Goal: Task Accomplishment & Management: Manage account settings

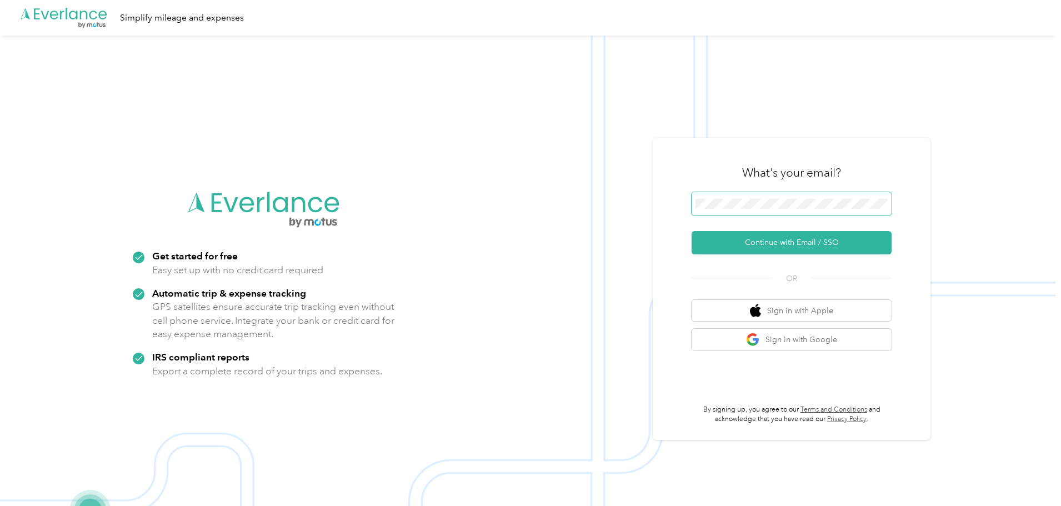
click at [692, 231] on button "Continue with Email / SSO" at bounding box center [792, 242] width 200 height 23
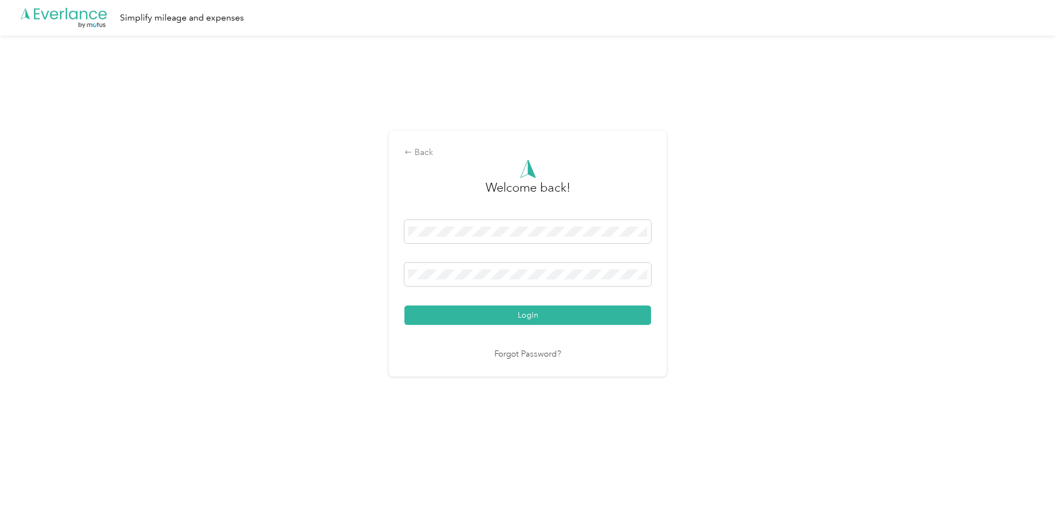
click at [404, 306] on button "Login" at bounding box center [527, 315] width 247 height 19
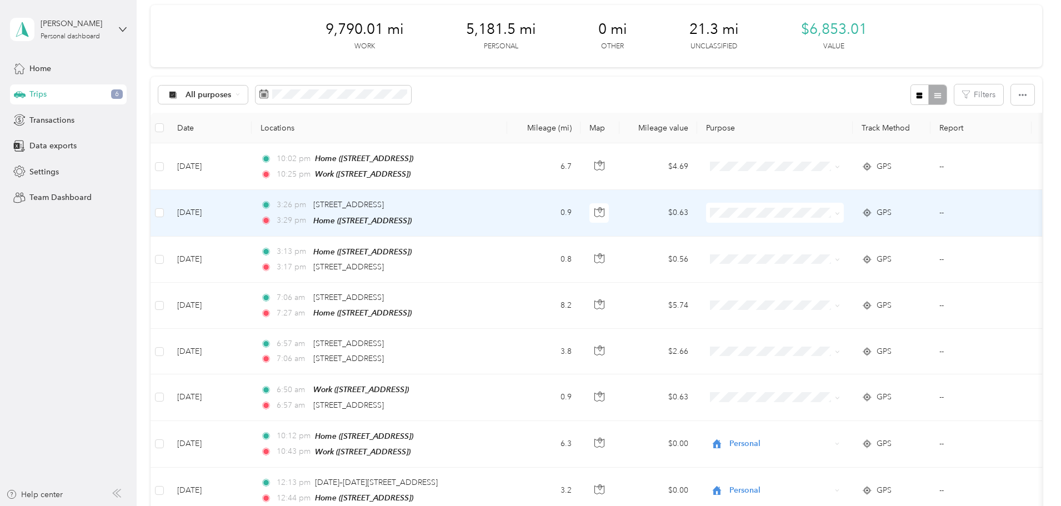
scroll to position [111, 0]
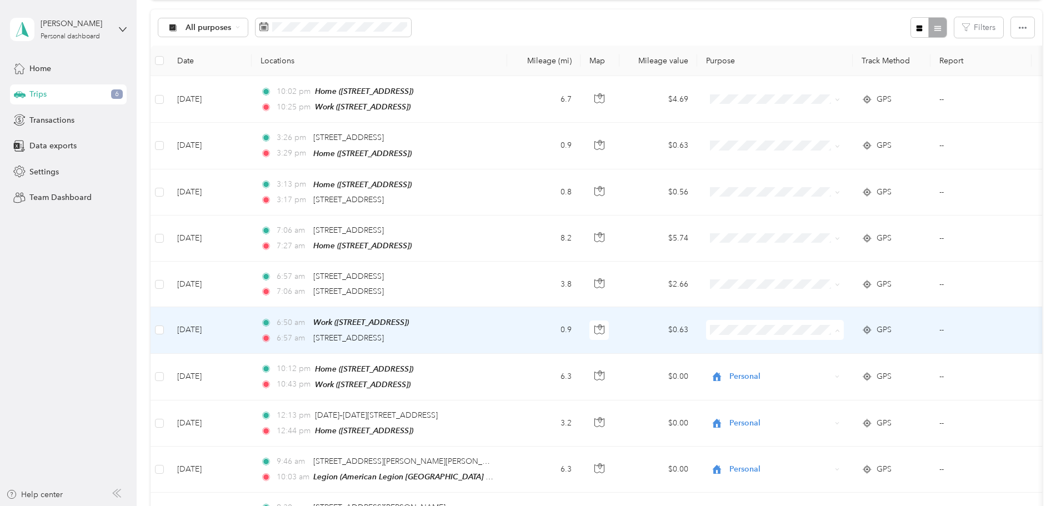
click at [817, 441] on span "Buisiness" at bounding box center [859, 445] width 103 height 12
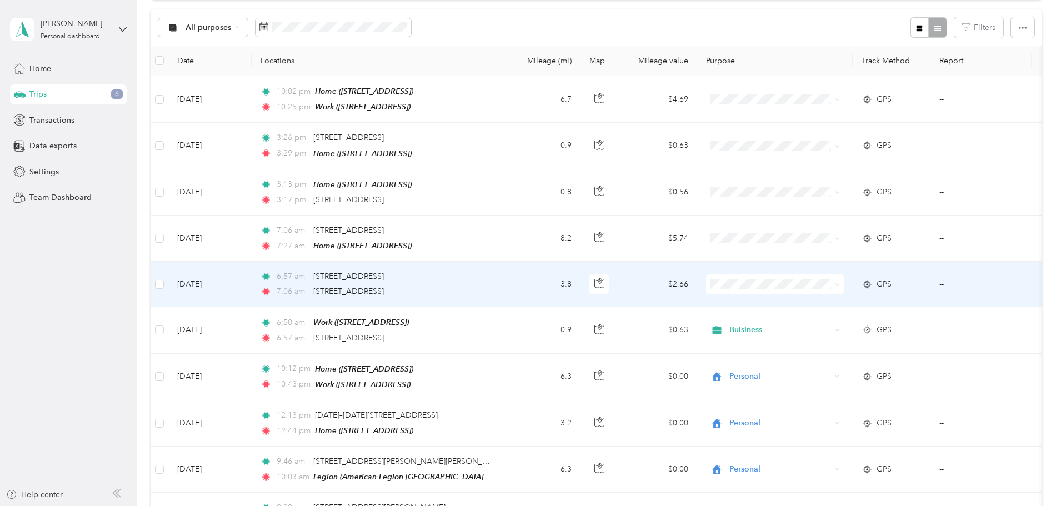
click at [814, 415] on span "Rideshare" at bounding box center [859, 419] width 103 height 12
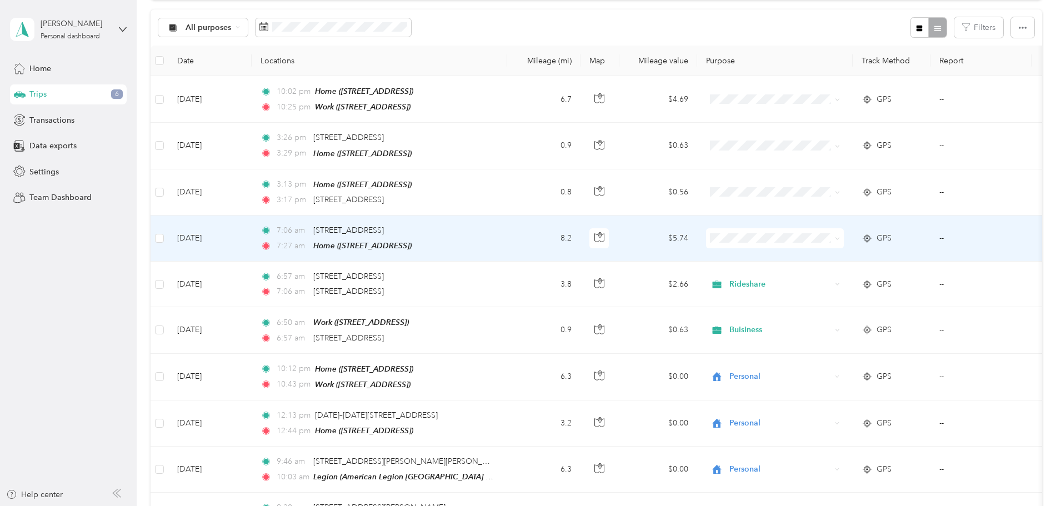
click at [817, 279] on li "Personal" at bounding box center [849, 275] width 138 height 19
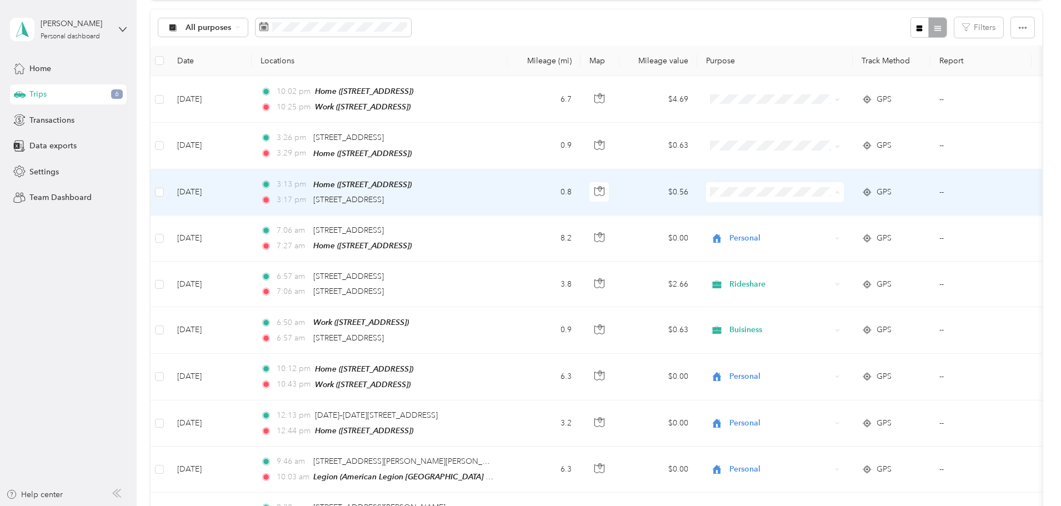
click at [829, 227] on span "Personal" at bounding box center [859, 230] width 103 height 12
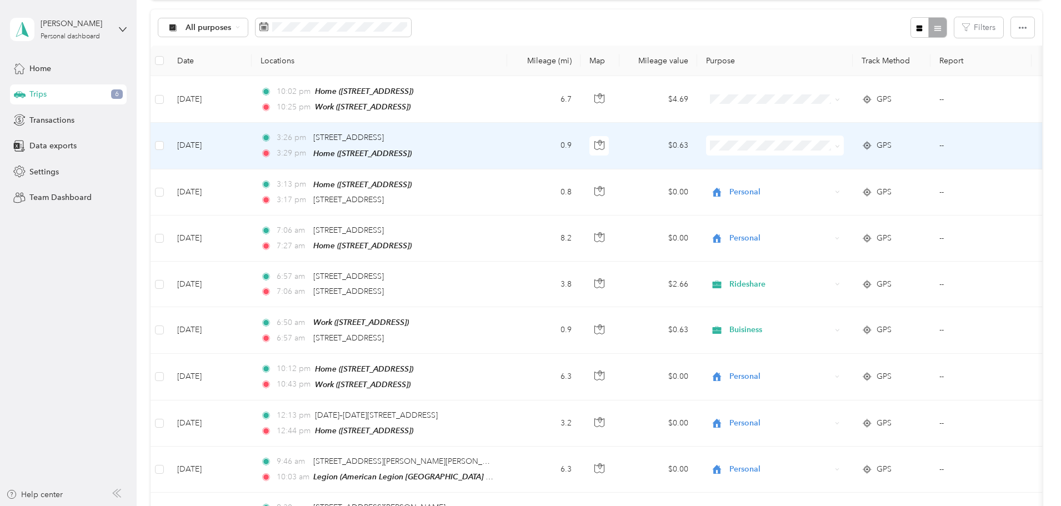
click at [822, 153] on span at bounding box center [775, 146] width 138 height 20
click at [829, 187] on span "Personal" at bounding box center [859, 185] width 103 height 12
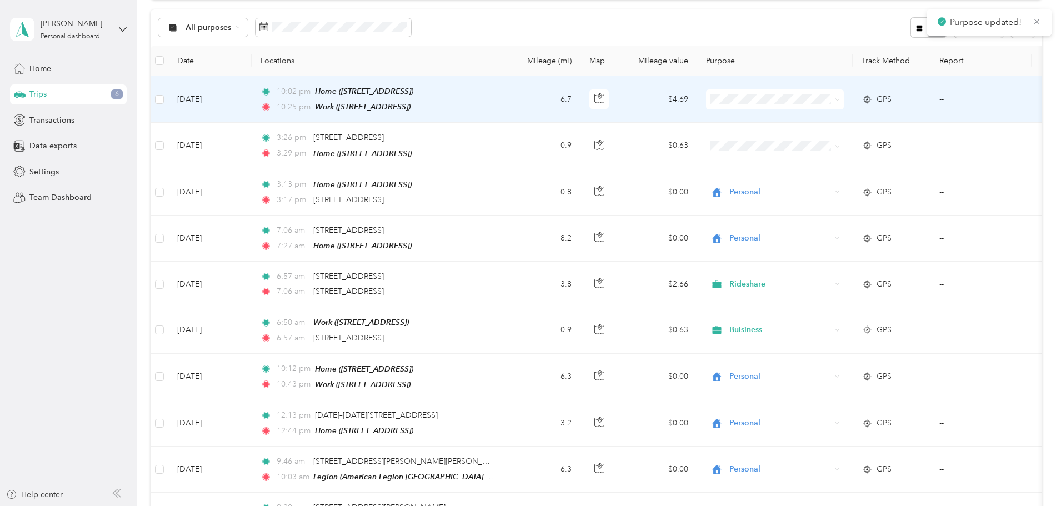
click at [802, 90] on span at bounding box center [775, 99] width 138 height 20
click at [827, 141] on li "Personal" at bounding box center [849, 138] width 138 height 19
click at [824, 137] on span "Personal" at bounding box center [859, 139] width 103 height 12
